Goal: Information Seeking & Learning: Learn about a topic

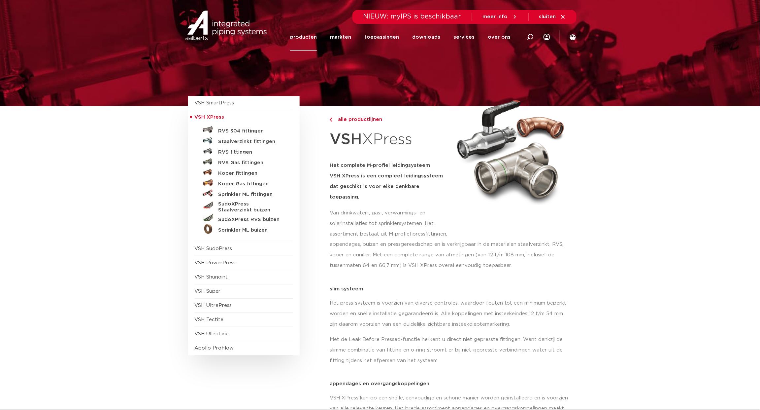
click at [352, 262] on div "appendages, buizen en pressgereedschap en is verkrijgbaar in de materialen staa…" at bounding box center [451, 257] width 243 height 36
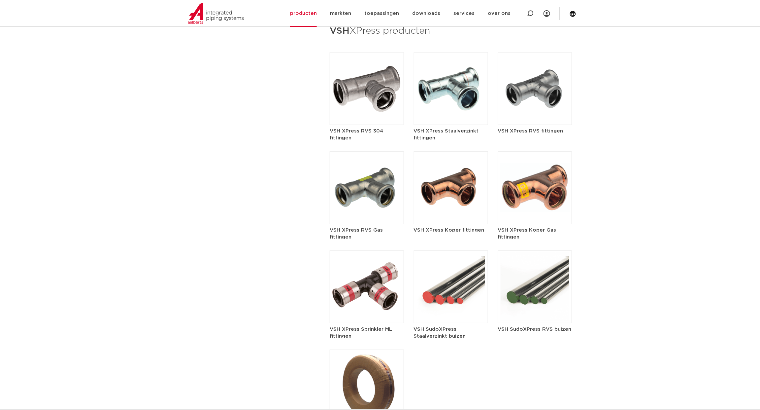
scroll to position [716, 0]
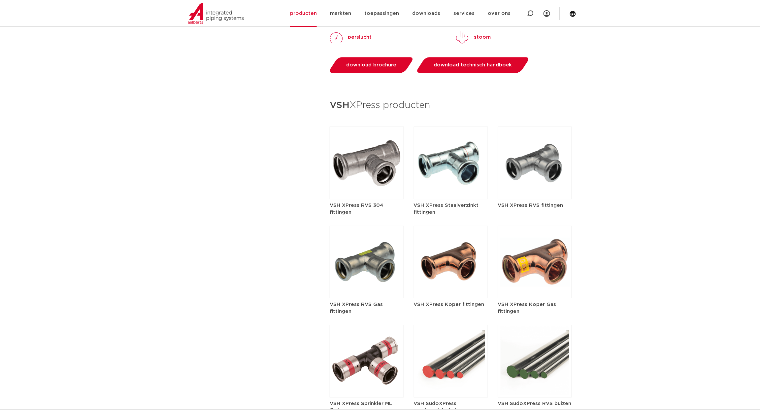
click at [445, 247] on img at bounding box center [451, 262] width 74 height 73
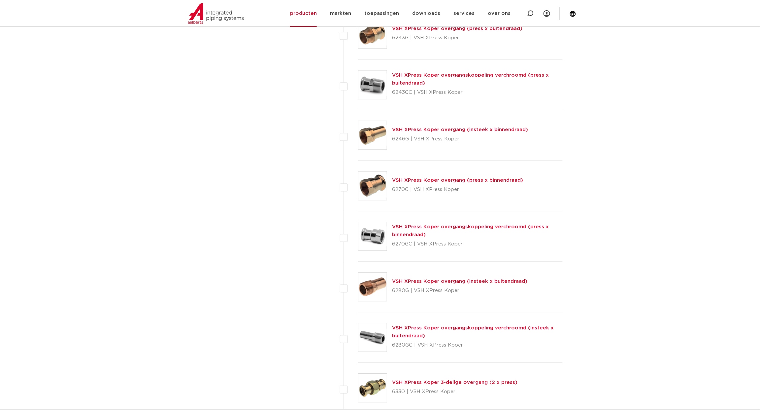
click at [429, 183] on link "VSH XPress Koper overgang (press x binnendraad)" at bounding box center [458, 180] width 131 height 5
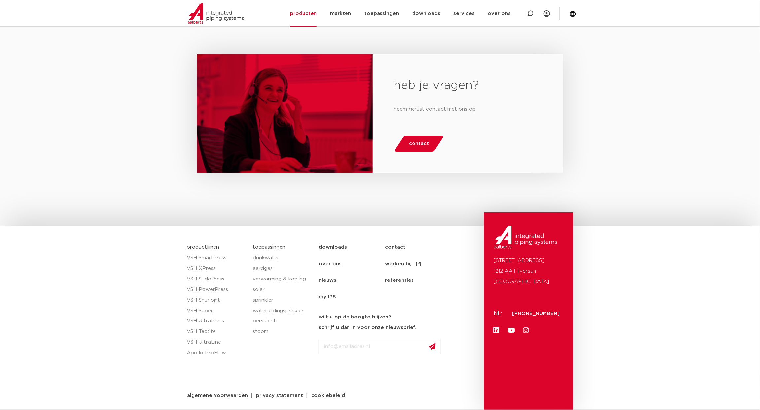
scroll to position [1098, 0]
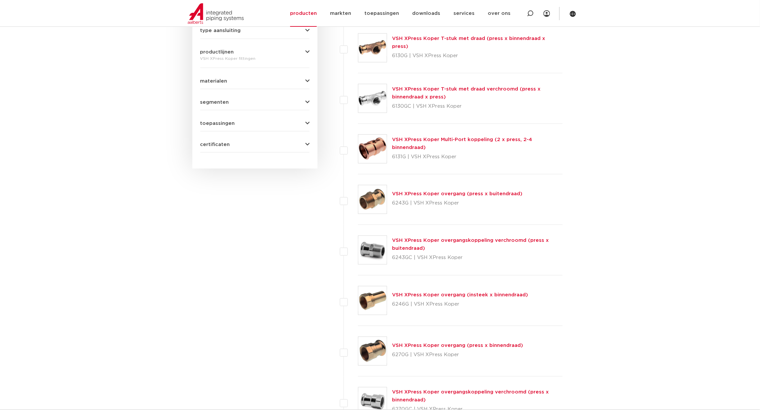
scroll to position [33, 0]
